Goal: Check status: Check status

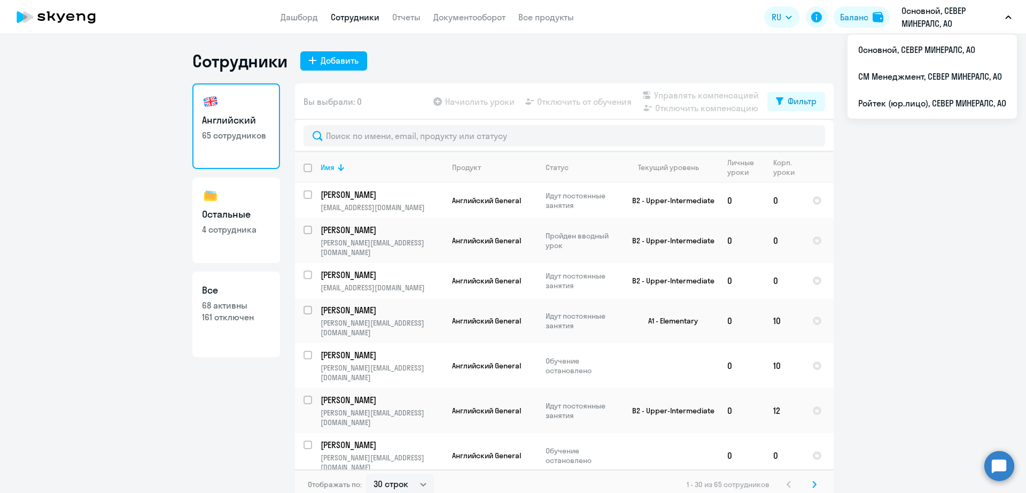
select select "30"
click at [927, 86] on li "СМ Менеджмент, СЕВЕР МИНЕРАЛС, АО" at bounding box center [931, 76] width 169 height 27
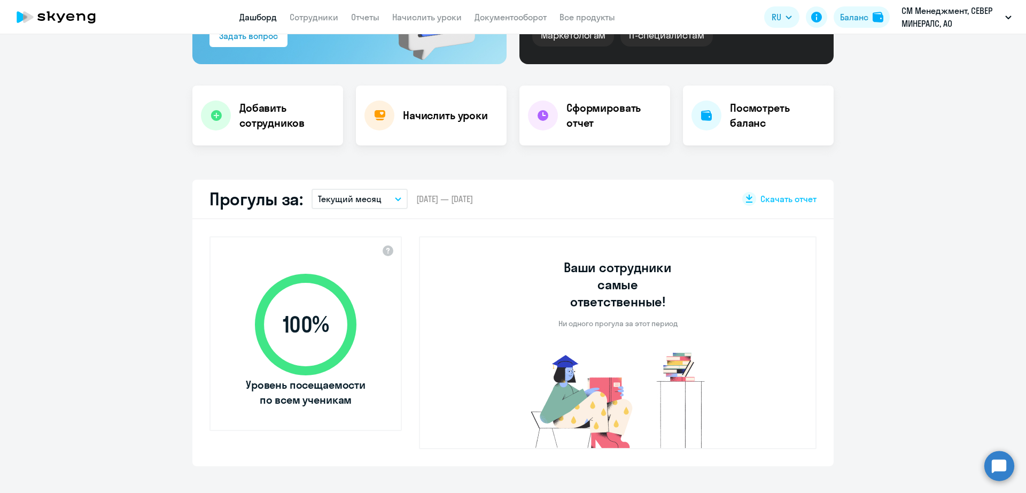
select select "30"
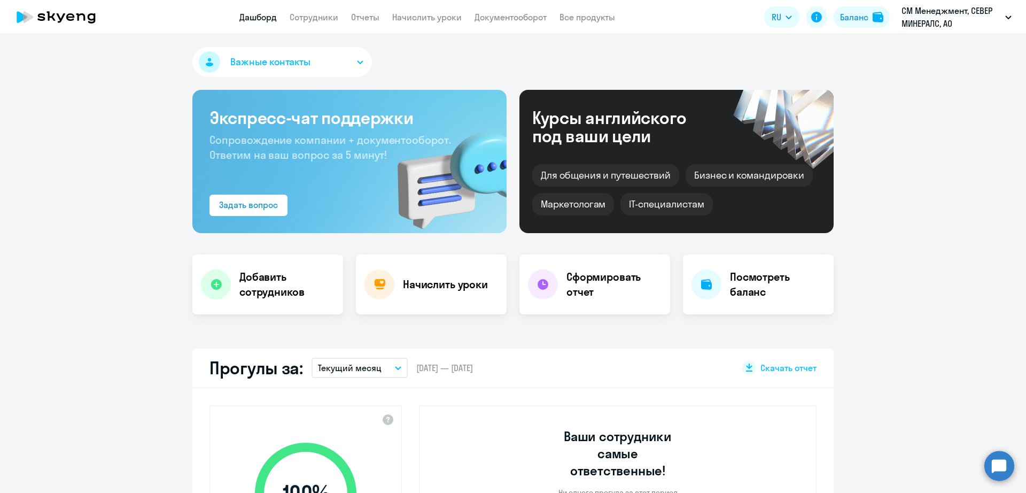
click at [301, 23] on app-menu-item-link "Сотрудники" at bounding box center [314, 17] width 49 height 13
click at [310, 18] on link "Сотрудники" at bounding box center [314, 17] width 49 height 11
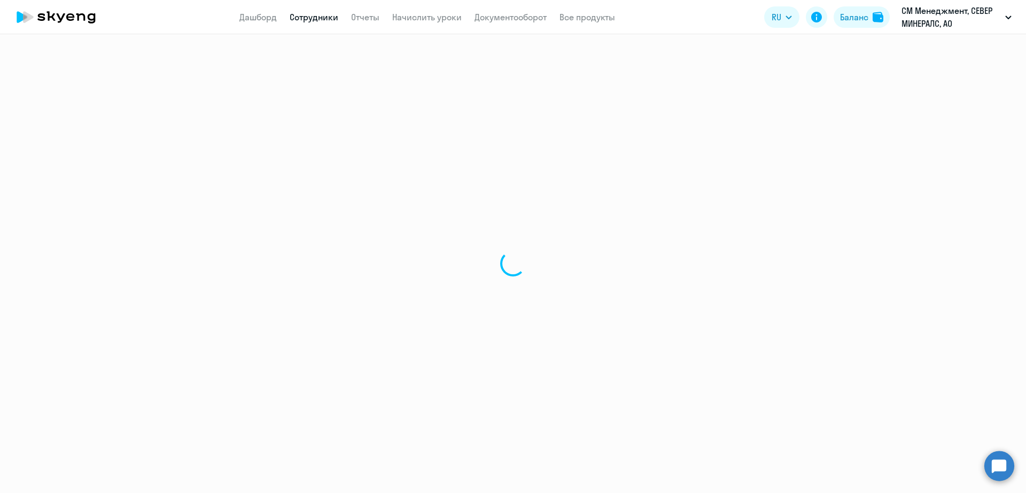
select select "30"
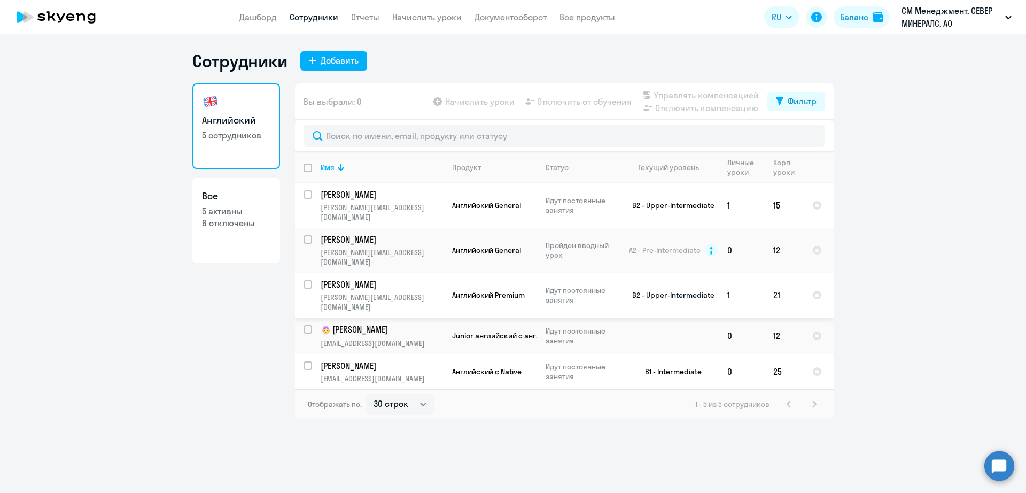
click at [370, 278] on p "[PERSON_NAME]" at bounding box center [381, 284] width 121 height 12
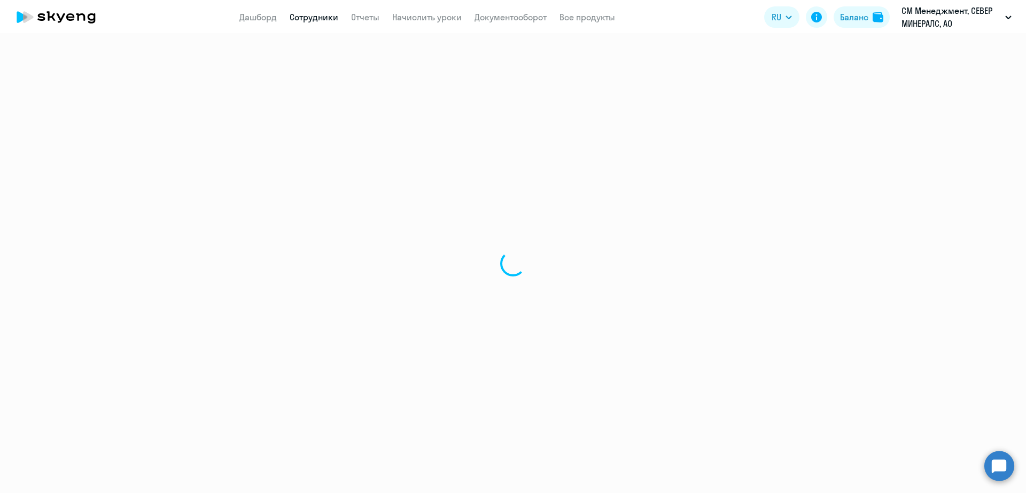
select select "english"
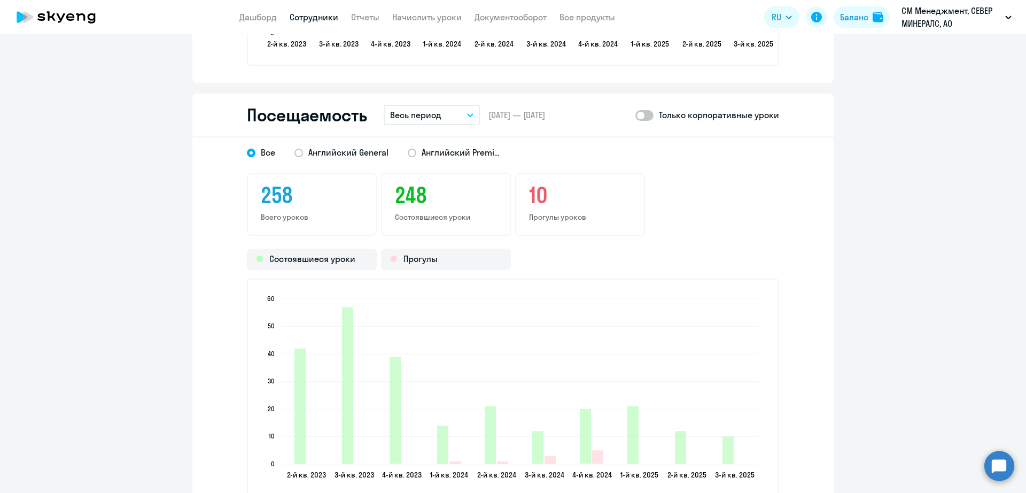
scroll to position [1336, 0]
click at [642, 110] on label at bounding box center [644, 115] width 18 height 13
click at [635, 115] on input "checkbox" at bounding box center [635, 115] width 1 height 1
checkbox input "true"
click at [460, 152] on span "Английский Premium" at bounding box center [462, 153] width 80 height 12
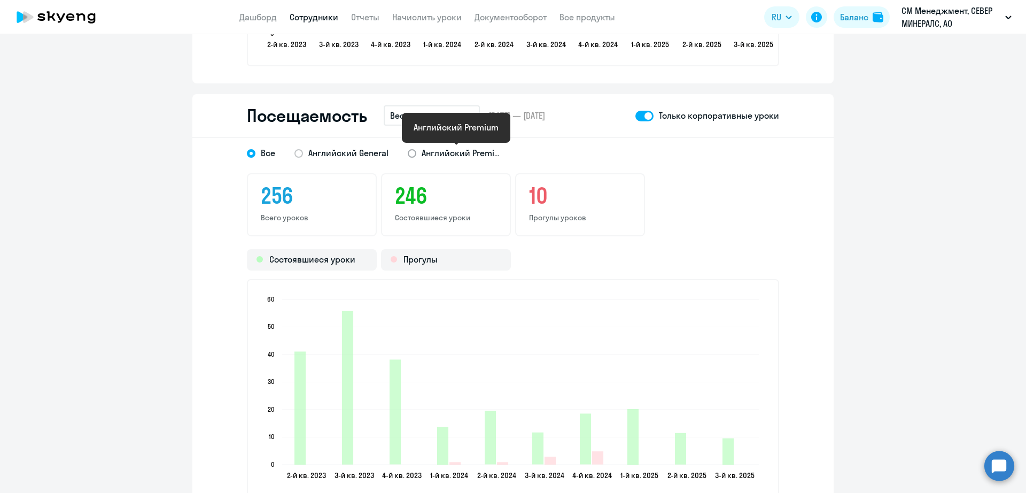
click at [0, 0] on input "Английский Premium" at bounding box center [0, 0] width 0 height 0
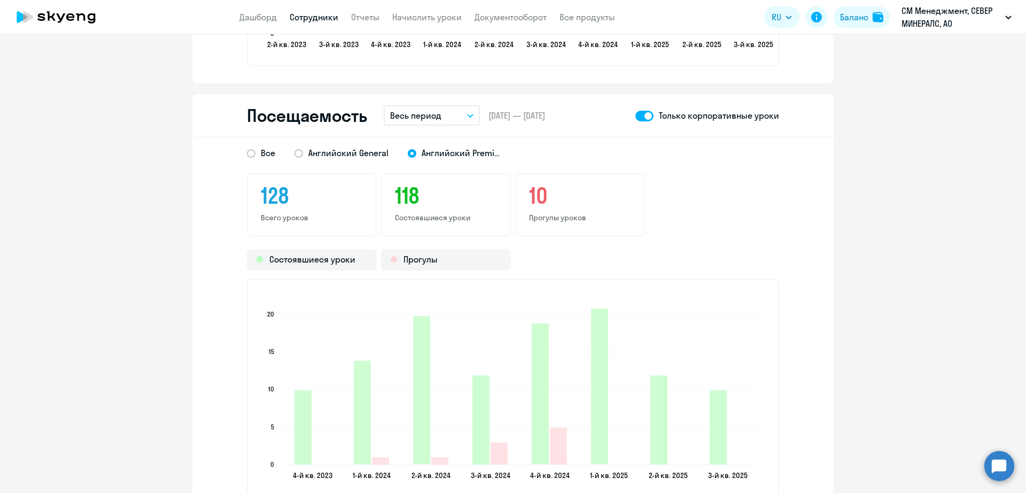
click at [441, 118] on button "Весь период" at bounding box center [432, 115] width 96 height 20
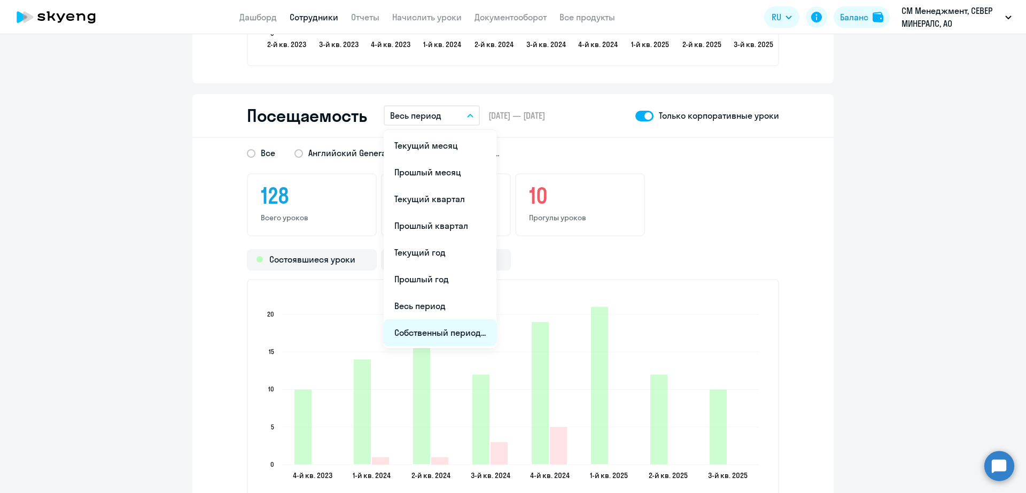
click at [464, 326] on li "Собственный период..." at bounding box center [440, 332] width 113 height 27
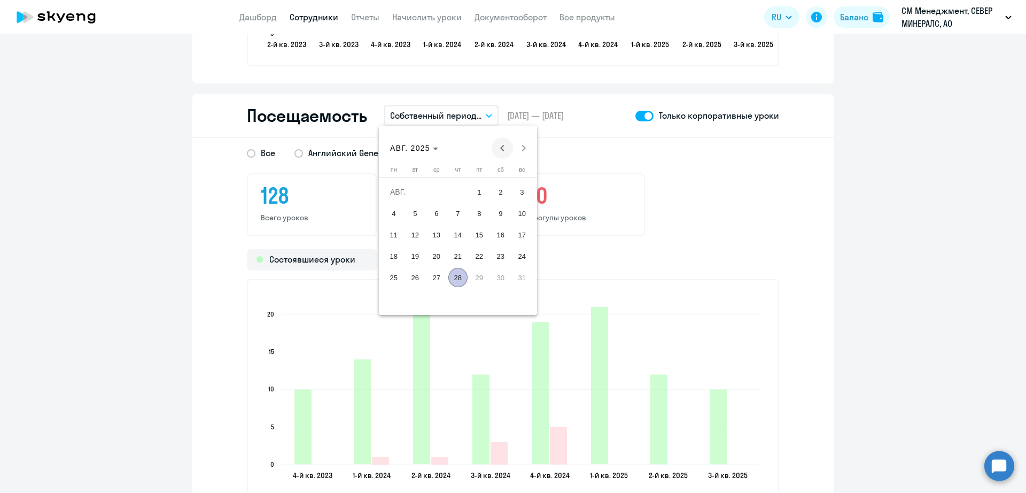
click at [494, 144] on span "Previous month" at bounding box center [502, 147] width 21 height 21
click at [497, 279] on span "26" at bounding box center [500, 277] width 19 height 19
click at [525, 144] on span "Next month" at bounding box center [523, 147] width 21 height 21
click at [391, 274] on span "25" at bounding box center [393, 277] width 19 height 19
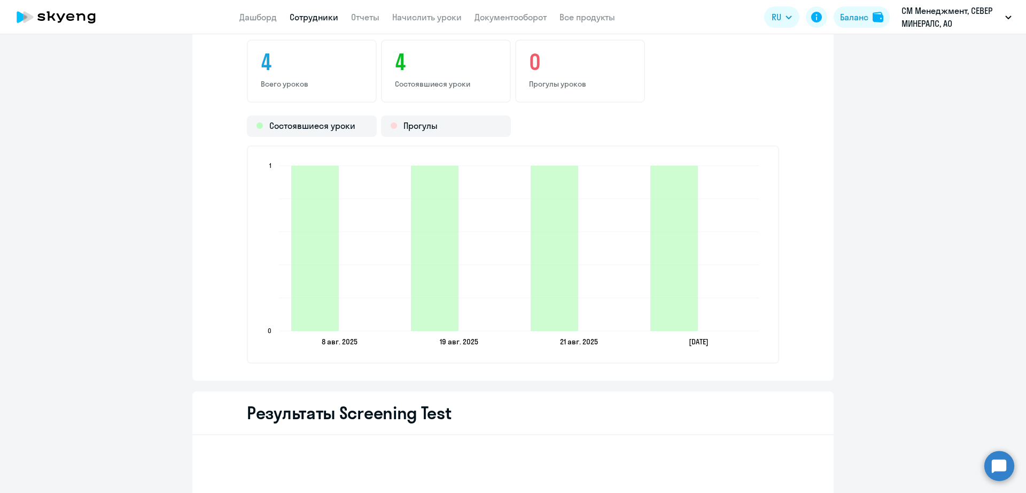
scroll to position [1536, 0]
